Goal: Find contact information: Find contact information

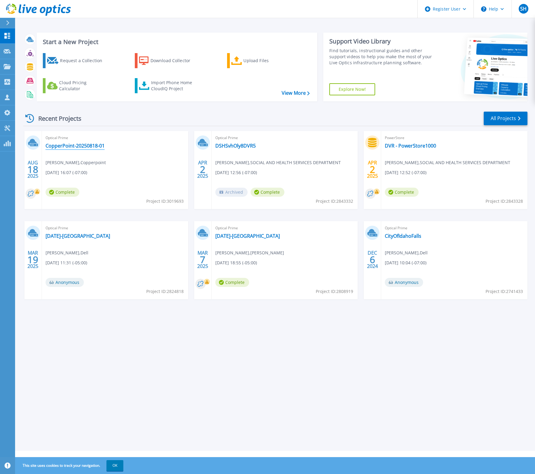
click at [73, 145] on link "CopperPoint-20250818-01" at bounding box center [75, 146] width 59 height 6
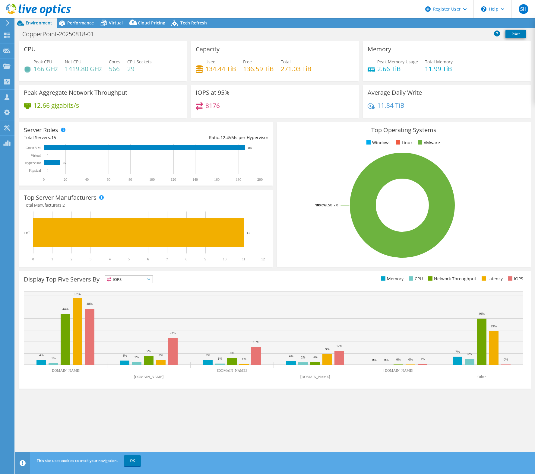
select select "USD"
click at [72, 20] on span "Performance" at bounding box center [80, 23] width 27 height 6
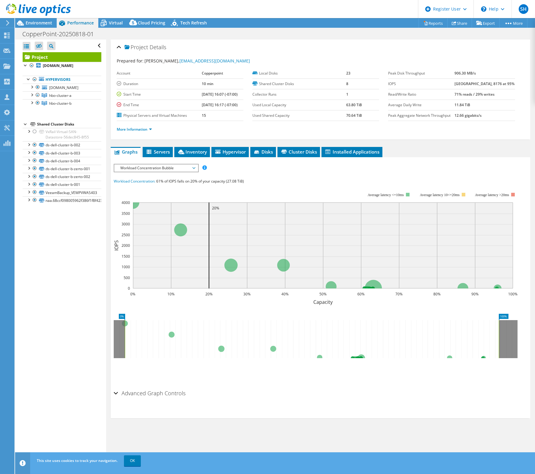
click at [14, 6] on use at bounding box center [38, 10] width 65 height 12
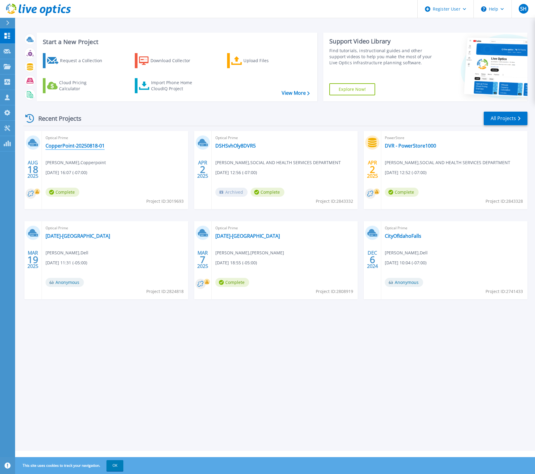
click at [88, 145] on link "CopperPoint-20250818-01" at bounding box center [75, 146] width 59 height 6
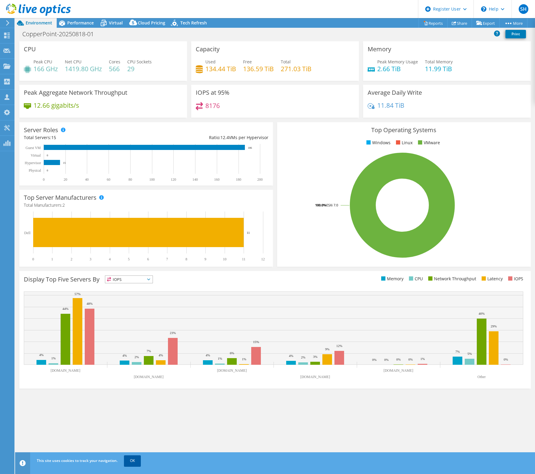
click at [133, 460] on link "OK" at bounding box center [132, 460] width 17 height 11
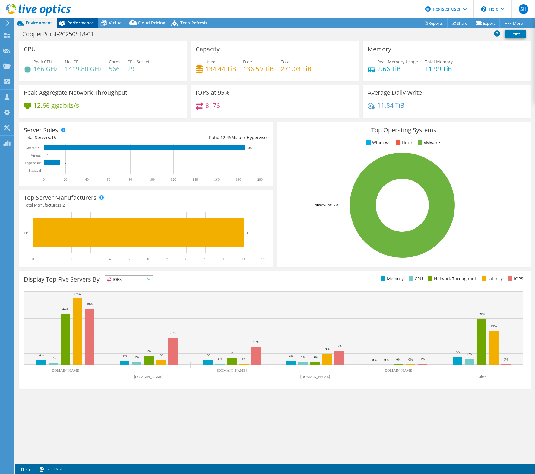
click at [81, 24] on span "Performance" at bounding box center [80, 23] width 27 height 6
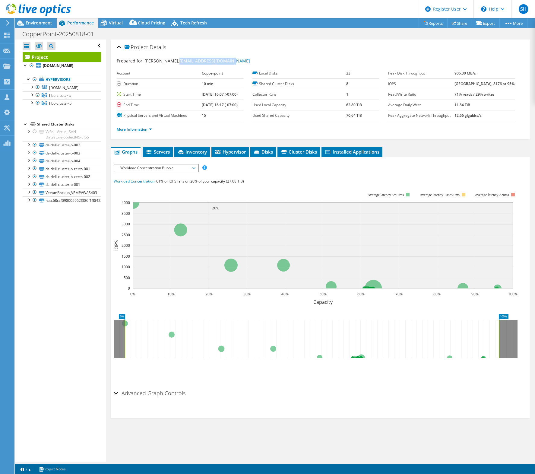
drag, startPoint x: 233, startPoint y: 61, endPoint x: 177, endPoint y: 58, distance: 55.9
click at [177, 58] on div "Prepared for: Dwayne Wright, dwright@copperpoint.com" at bounding box center [321, 61] width 408 height 7
copy link "[EMAIL_ADDRESS][DOMAIN_NAME]"
click at [11, 7] on icon at bounding box center [38, 10] width 65 height 12
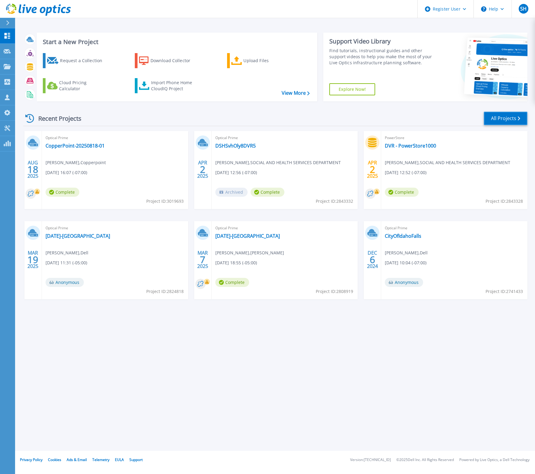
click at [498, 116] on link "All Projects" at bounding box center [506, 119] width 44 height 14
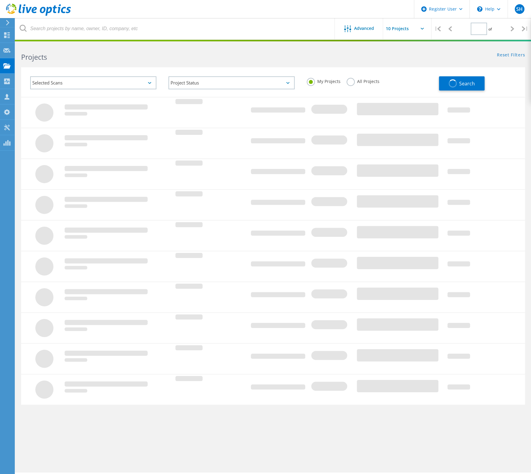
type input "1"
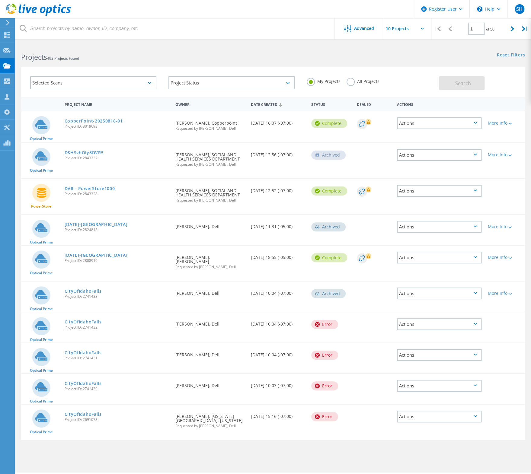
click at [353, 81] on label "All Projects" at bounding box center [362, 81] width 33 height 6
click at [0, 0] on input "All Projects" at bounding box center [0, 0] width 0 height 0
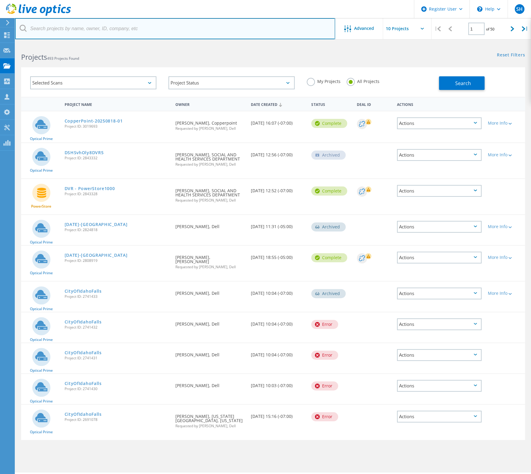
click at [46, 27] on input "text" at bounding box center [175, 28] width 320 height 21
paste input "dwright@copperpoint.com"
type input "dwright@copperpoint.com"
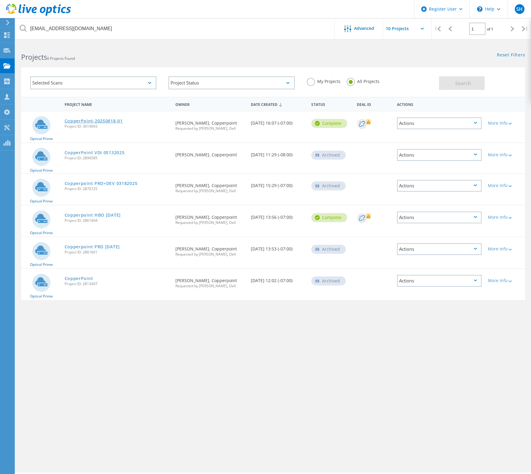
click at [90, 122] on link "CopperPoint-20250818-01" at bounding box center [94, 121] width 58 height 4
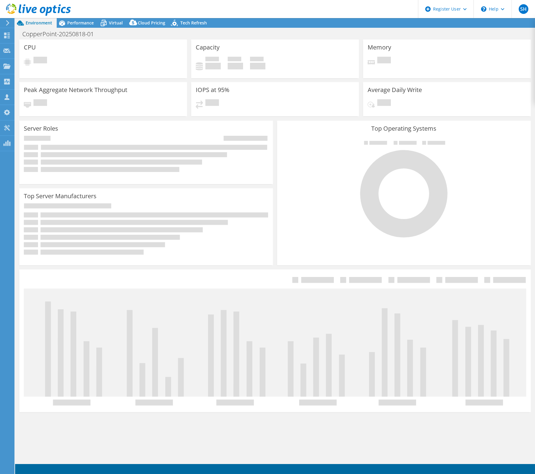
select select "USD"
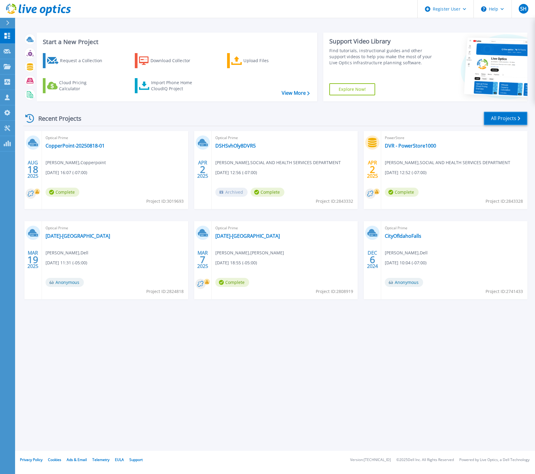
click at [504, 117] on link "All Projects" at bounding box center [506, 119] width 44 height 14
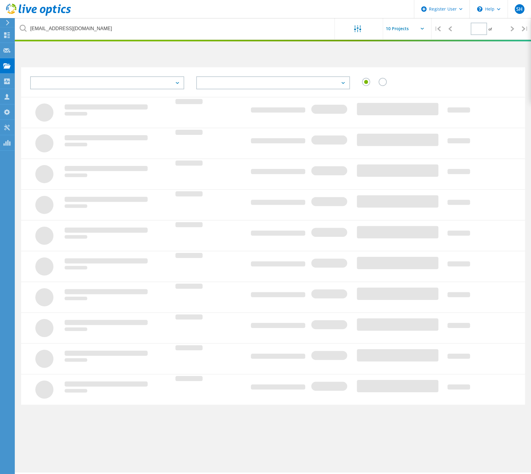
type input "1"
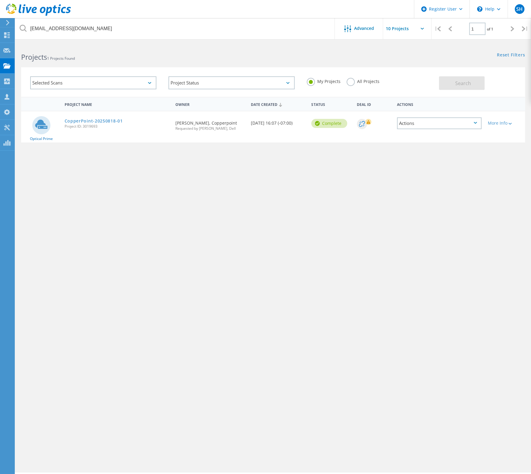
click at [353, 81] on label "All Projects" at bounding box center [362, 81] width 33 height 6
click at [0, 0] on input "All Projects" at bounding box center [0, 0] width 0 height 0
click at [465, 85] on span "Search" at bounding box center [463, 83] width 16 height 7
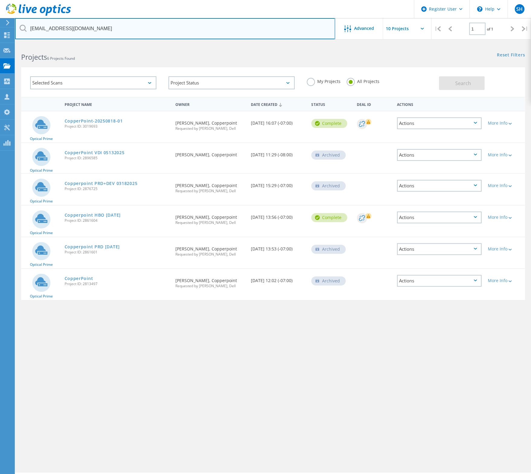
click at [88, 28] on input "[EMAIL_ADDRESS][DOMAIN_NAME]" at bounding box center [175, 28] width 320 height 21
type input "d"
type input "3070559"
